Goal: Navigation & Orientation: Understand site structure

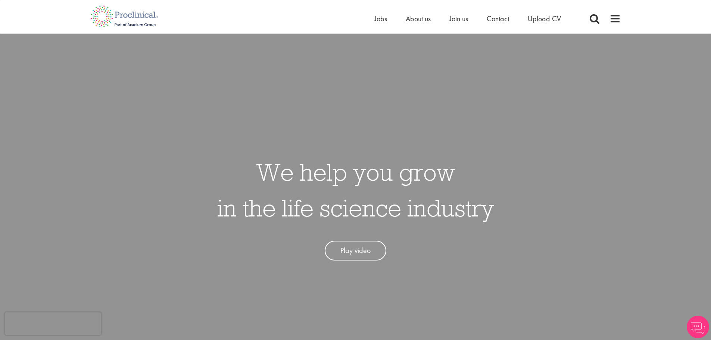
click at [307, 16] on div "Home Jobs About us Join us Contact Upload CV" at bounding box center [353, 14] width 536 height 28
click at [306, 12] on div "Home Jobs About us Join us Contact Upload CV" at bounding box center [353, 14] width 536 height 28
click at [253, 14] on div "Home Jobs About us Join us Contact Upload CV" at bounding box center [353, 14] width 536 height 28
click at [250, 13] on div "Home Jobs About us Join us Contact Upload CV" at bounding box center [353, 14] width 536 height 28
click at [255, 14] on div "Home Jobs About us Join us Contact Upload CV" at bounding box center [353, 14] width 536 height 28
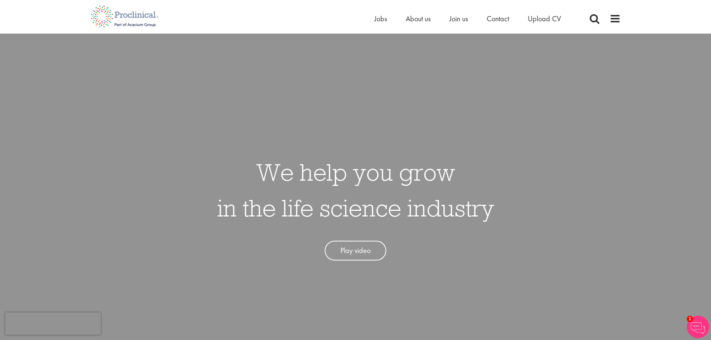
click at [253, 14] on div "Home Jobs About us Join us Contact Upload CV" at bounding box center [353, 14] width 536 height 28
click at [255, 13] on div "Home Jobs About us Join us Contact Upload CV" at bounding box center [353, 14] width 536 height 28
click at [262, 14] on div "Home Jobs About us Join us Contact Upload CV" at bounding box center [353, 14] width 536 height 28
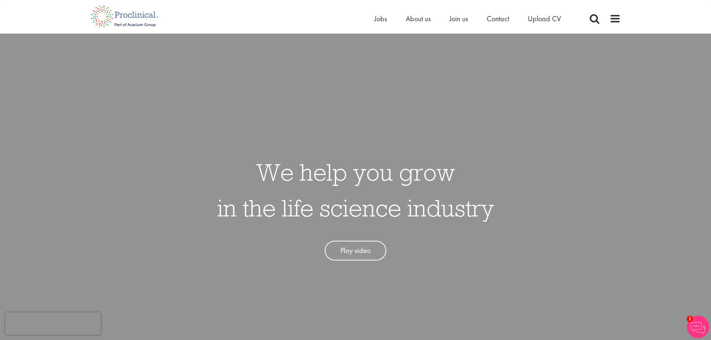
click at [259, 14] on div "Home Jobs About us Join us Contact Upload CV" at bounding box center [353, 14] width 536 height 28
click at [255, 13] on div "Home Jobs About us Join us Contact Upload CV" at bounding box center [353, 14] width 536 height 28
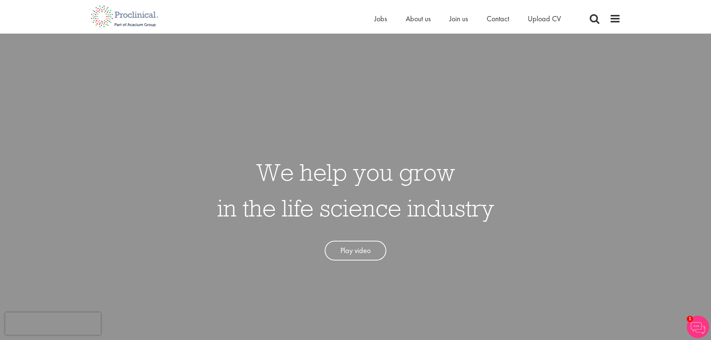
click at [255, 13] on div "Home Jobs About us Join us Contact Upload CV" at bounding box center [353, 14] width 536 height 28
click at [258, 16] on div "Home Jobs About us Join us Contact Upload CV" at bounding box center [353, 14] width 536 height 28
click at [258, 17] on div "Home Jobs About us Join us Contact Upload CV" at bounding box center [353, 14] width 536 height 28
click at [261, 14] on div "Home Jobs About us Join us Contact Upload CV" at bounding box center [353, 14] width 536 height 28
click at [260, 16] on div "Home Jobs About us Join us Contact Upload CV" at bounding box center [353, 14] width 536 height 28
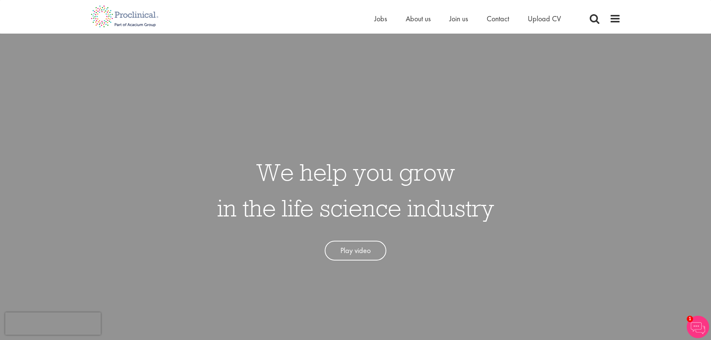
click at [261, 15] on div "Home Jobs About us Join us Contact Upload CV" at bounding box center [353, 14] width 536 height 28
